Goal: Navigation & Orientation: Find specific page/section

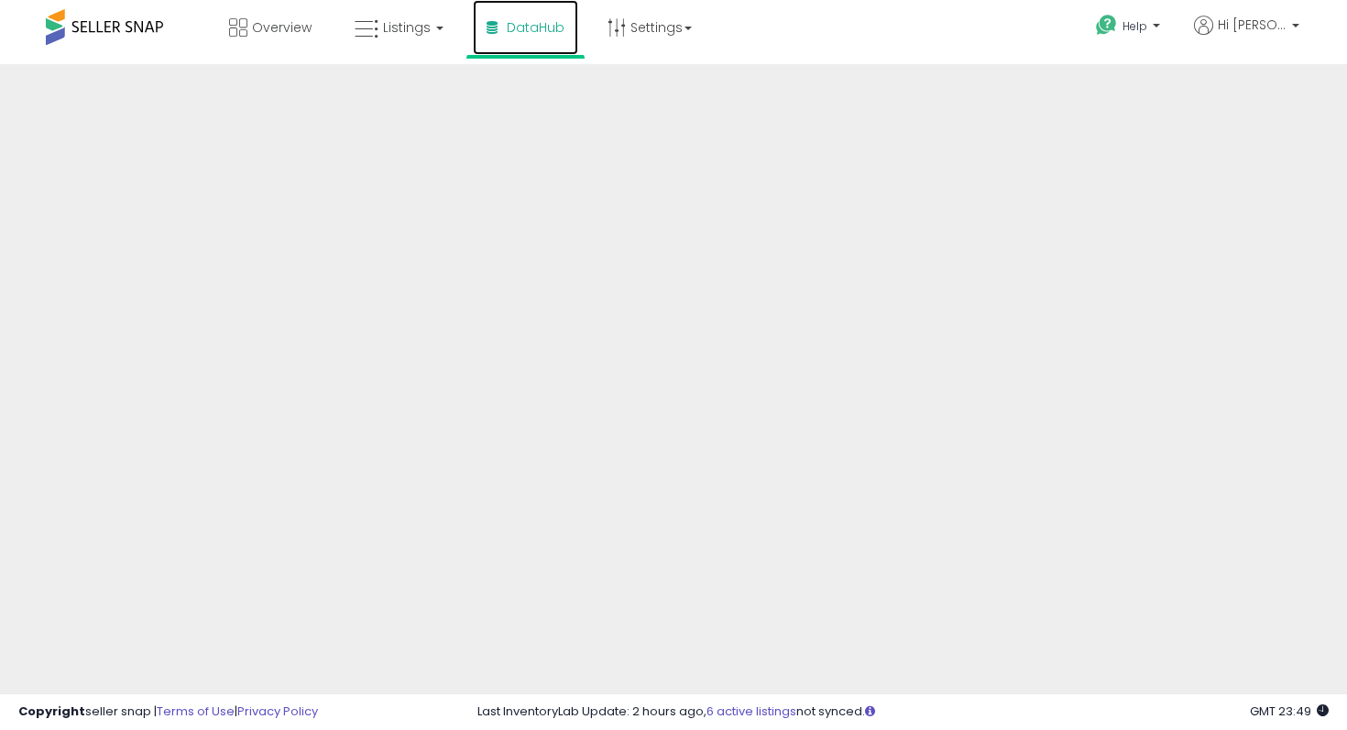
click at [530, 32] on span "DataHub" at bounding box center [536, 27] width 58 height 18
